Goal: Information Seeking & Learning: Learn about a topic

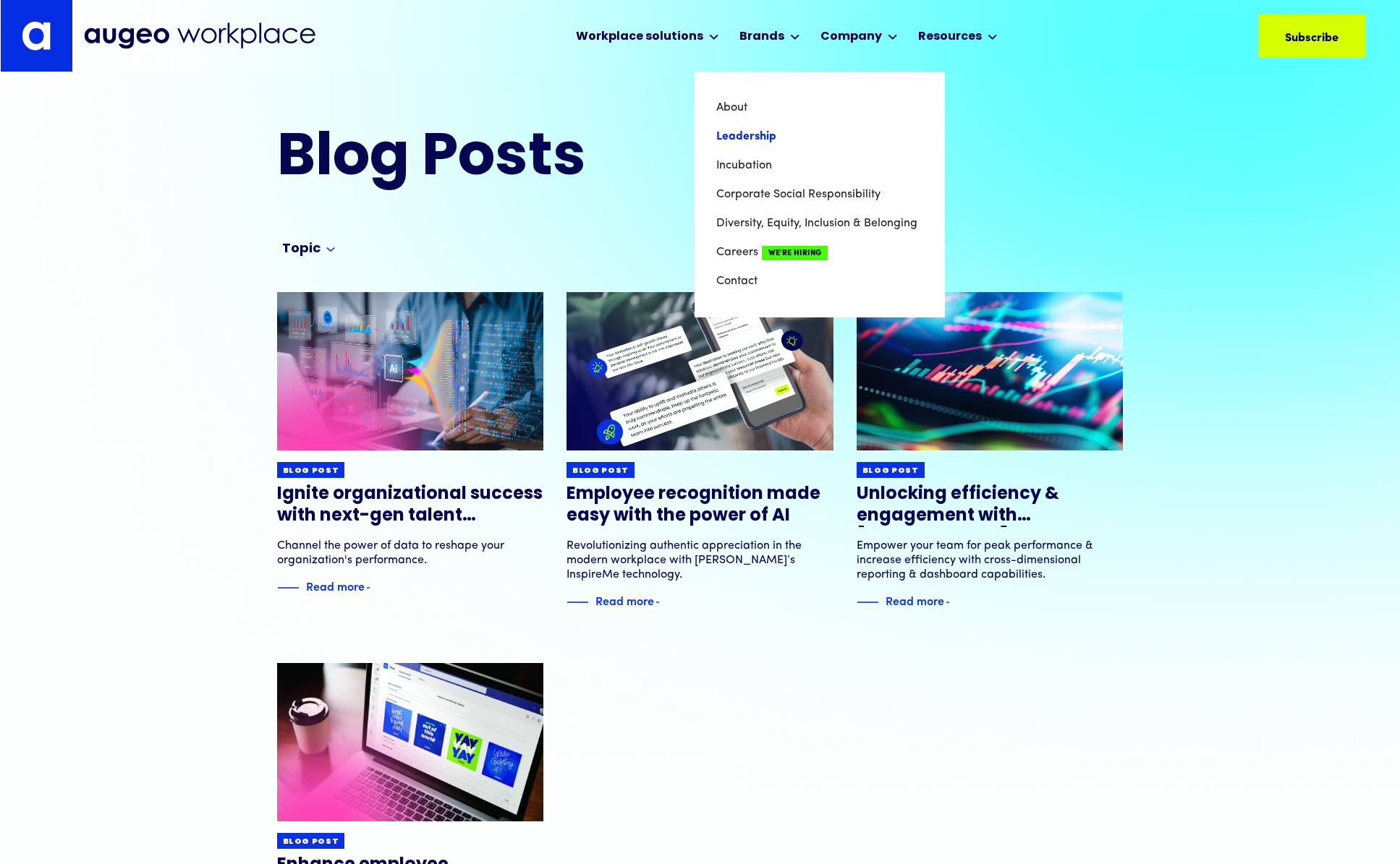
click at [759, 129] on link "Leadership" at bounding box center [820, 137] width 207 height 29
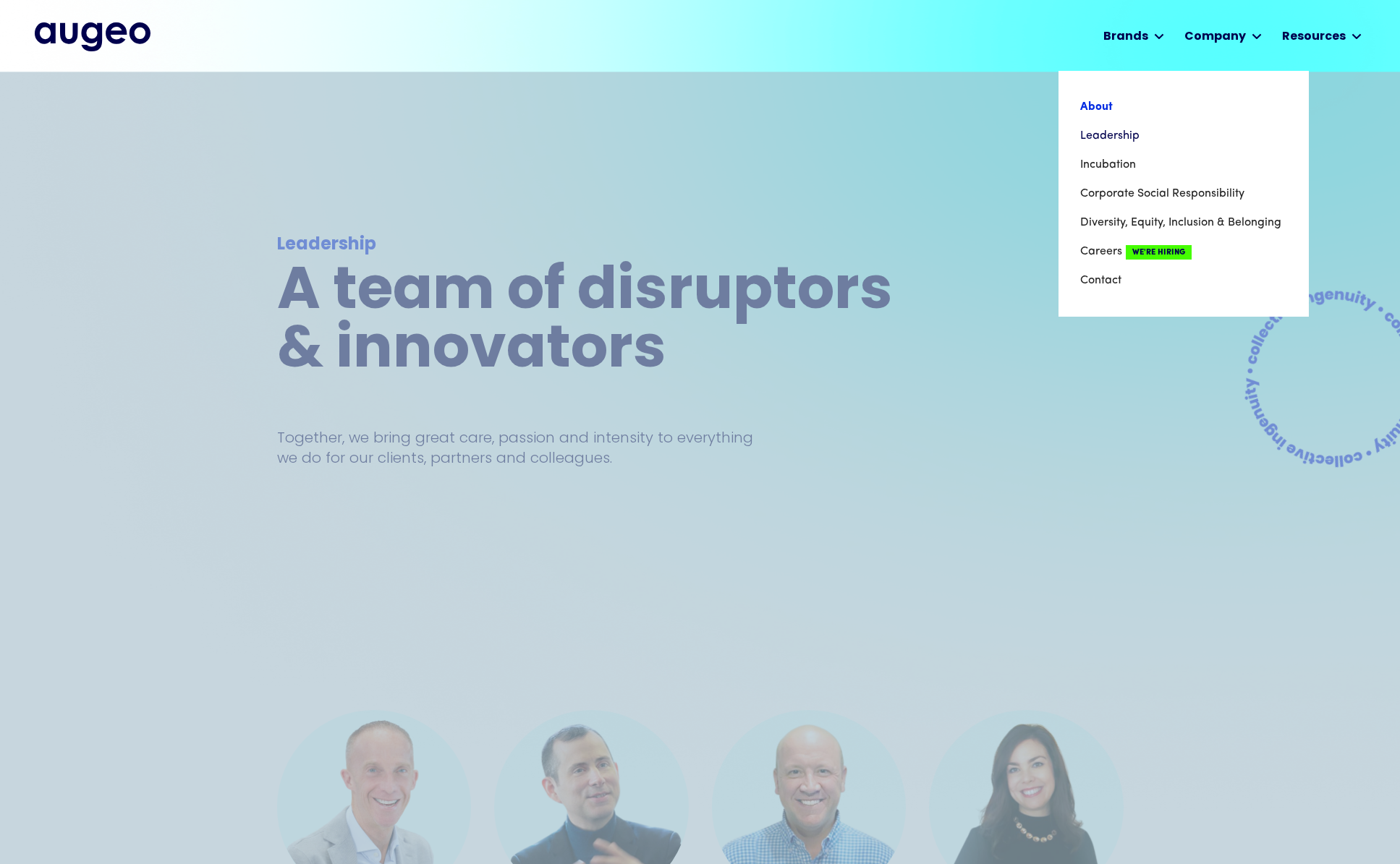
click at [1113, 102] on link "About" at bounding box center [1183, 107] width 207 height 29
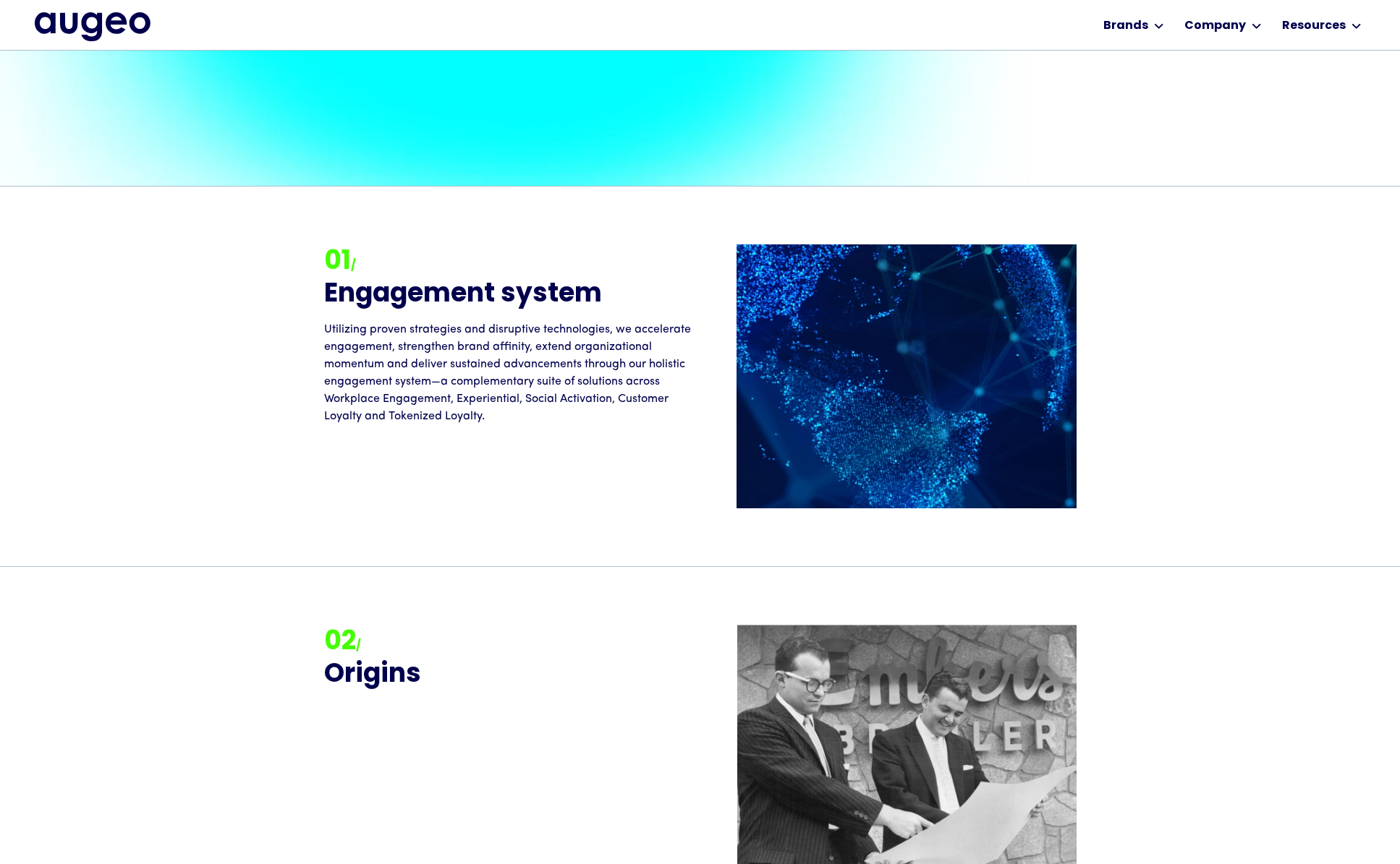
scroll to position [1554, 0]
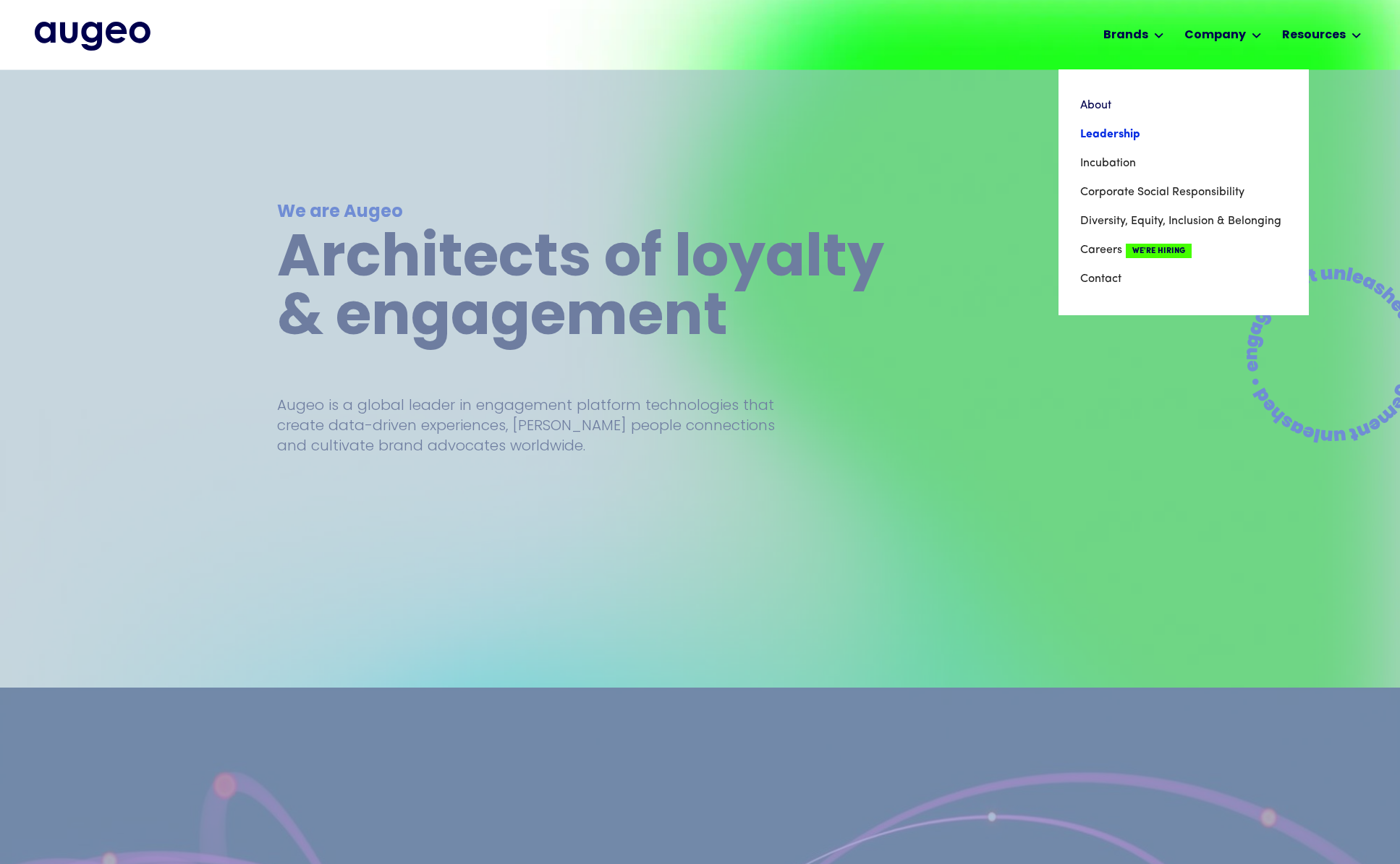
click at [1142, 132] on link "Leadership" at bounding box center [1183, 134] width 207 height 29
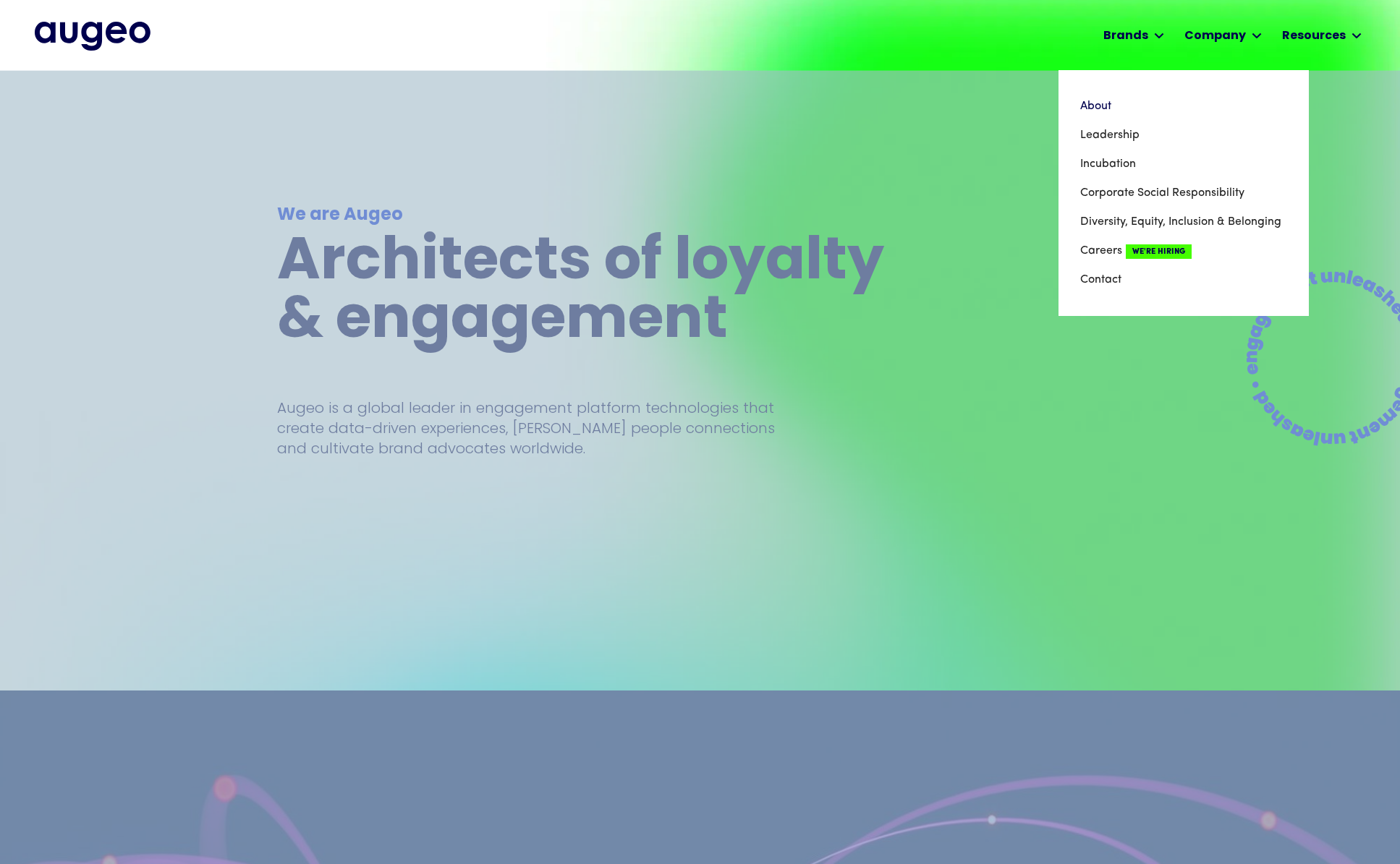
scroll to position [15, 0]
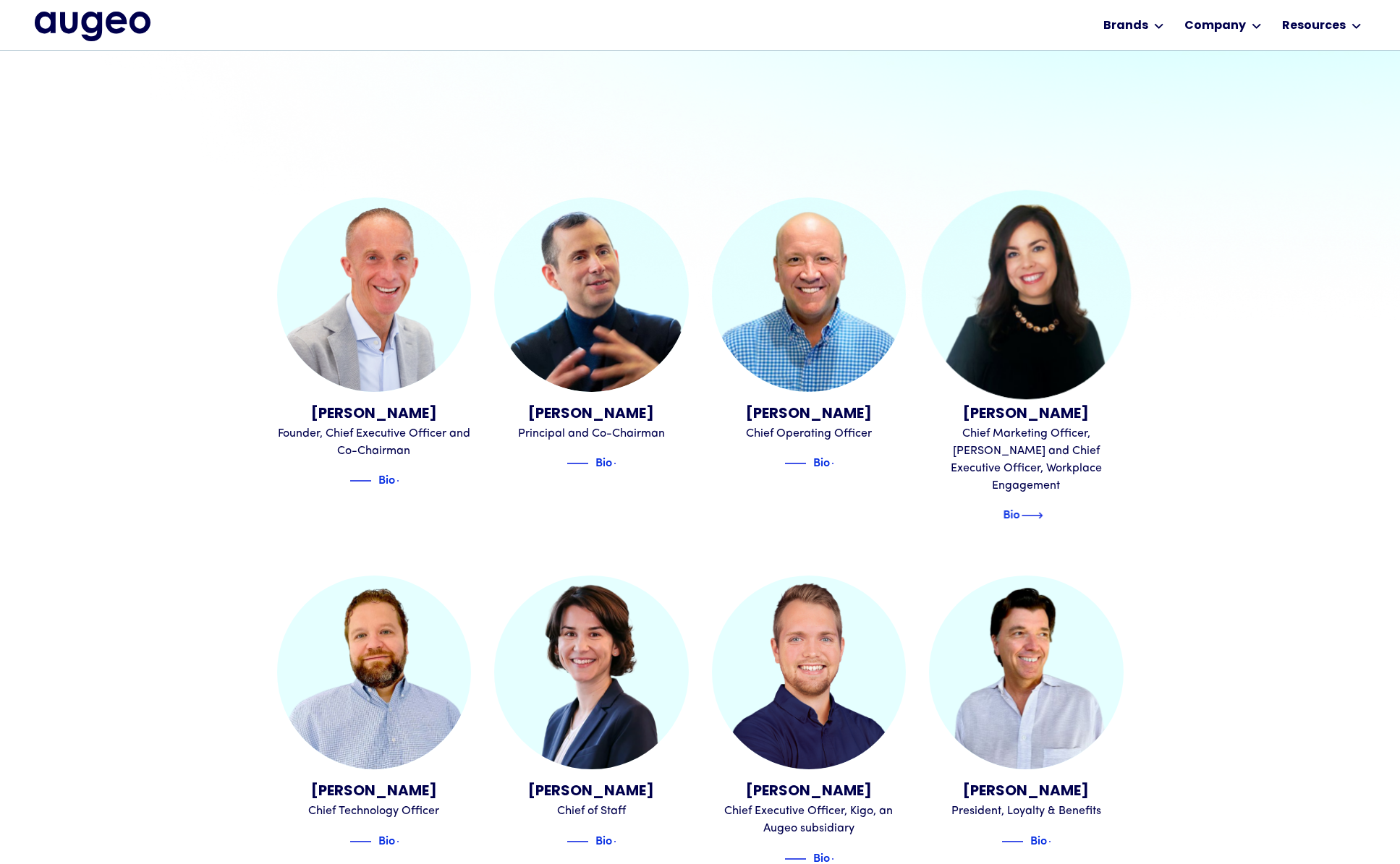
click at [1037, 507] on img at bounding box center [1032, 515] width 22 height 17
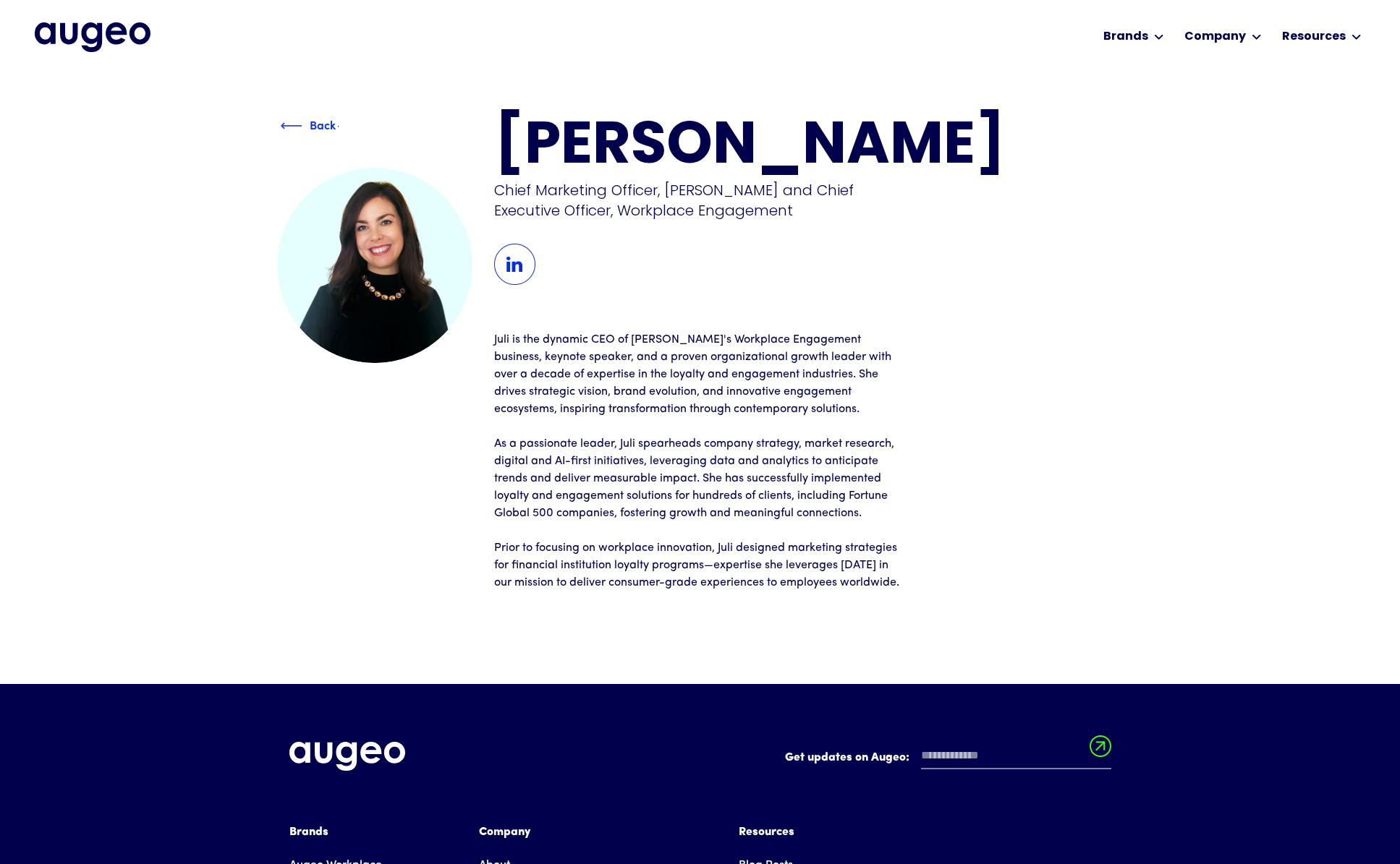
click at [291, 124] on img at bounding box center [291, 126] width 22 height 17
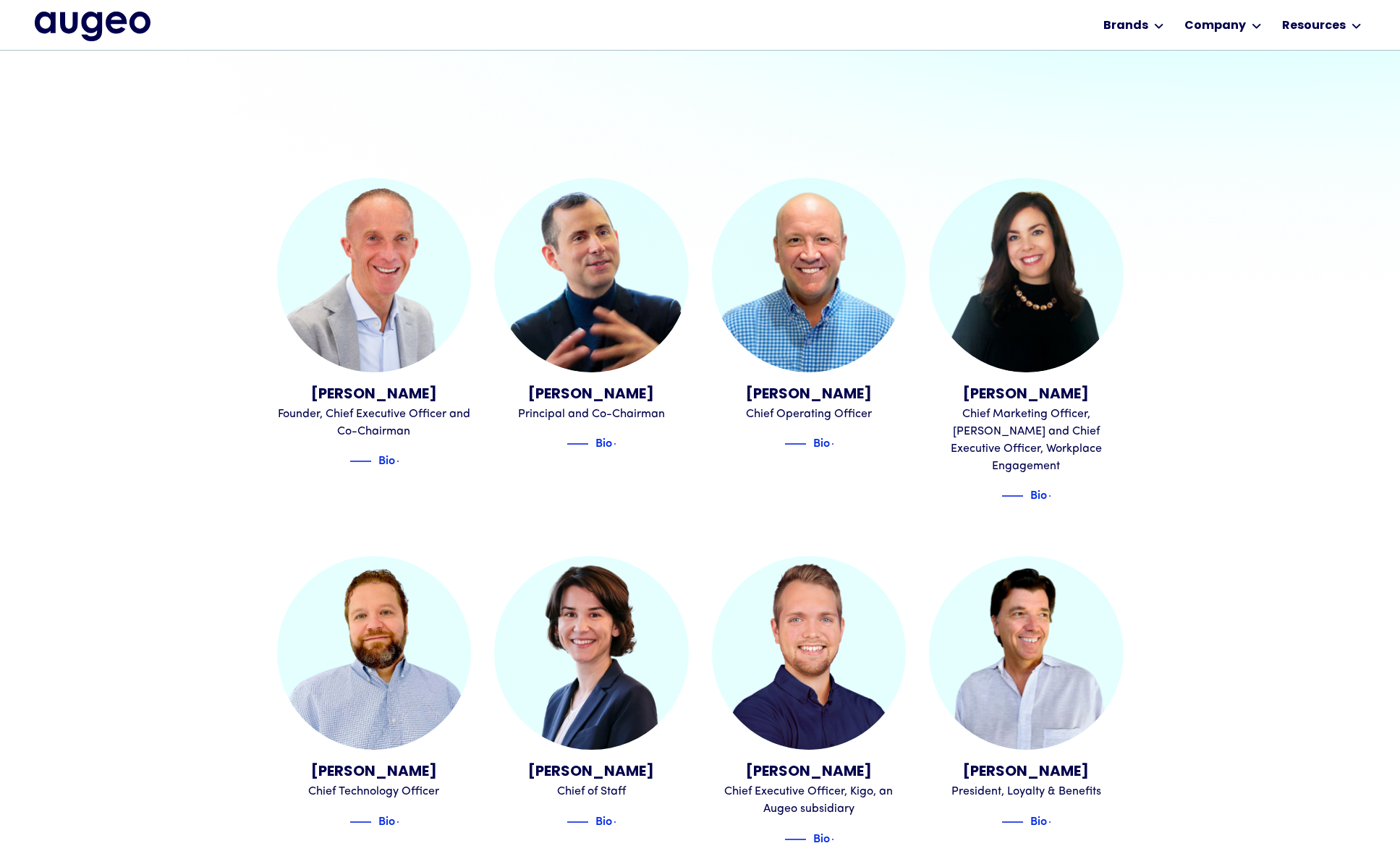
scroll to position [511, 0]
